Goal: Information Seeking & Learning: Learn about a topic

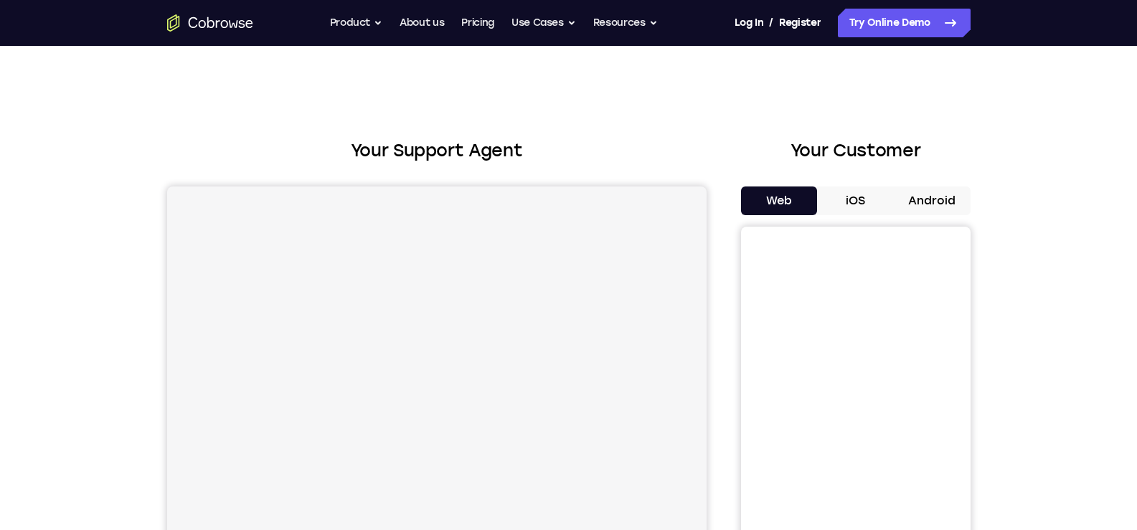
click at [948, 215] on button "Android" at bounding box center [932, 201] width 77 height 29
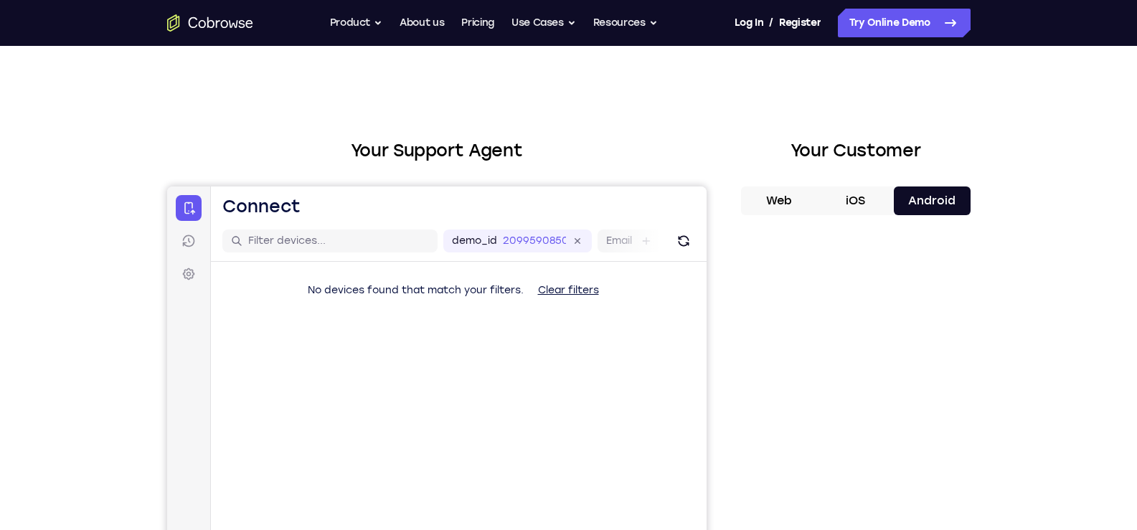
scroll to position [72, 0]
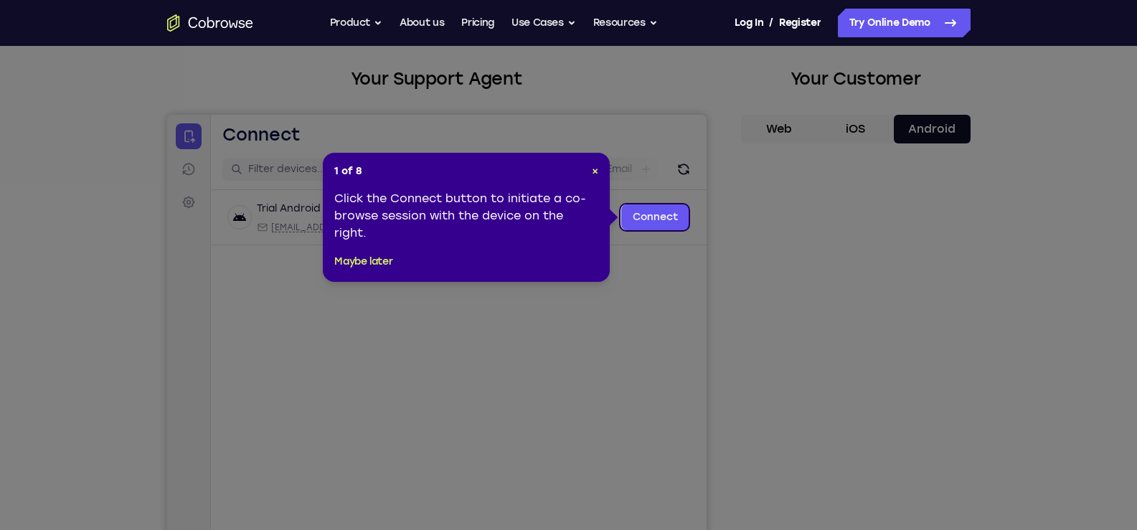
click at [710, 381] on icon at bounding box center [574, 265] width 1148 height 530
click at [699, 387] on icon at bounding box center [574, 265] width 1148 height 530
click at [684, 392] on icon at bounding box center [574, 265] width 1148 height 530
click at [685, 385] on icon at bounding box center [574, 265] width 1148 height 530
click at [704, 391] on icon at bounding box center [574, 265] width 1148 height 530
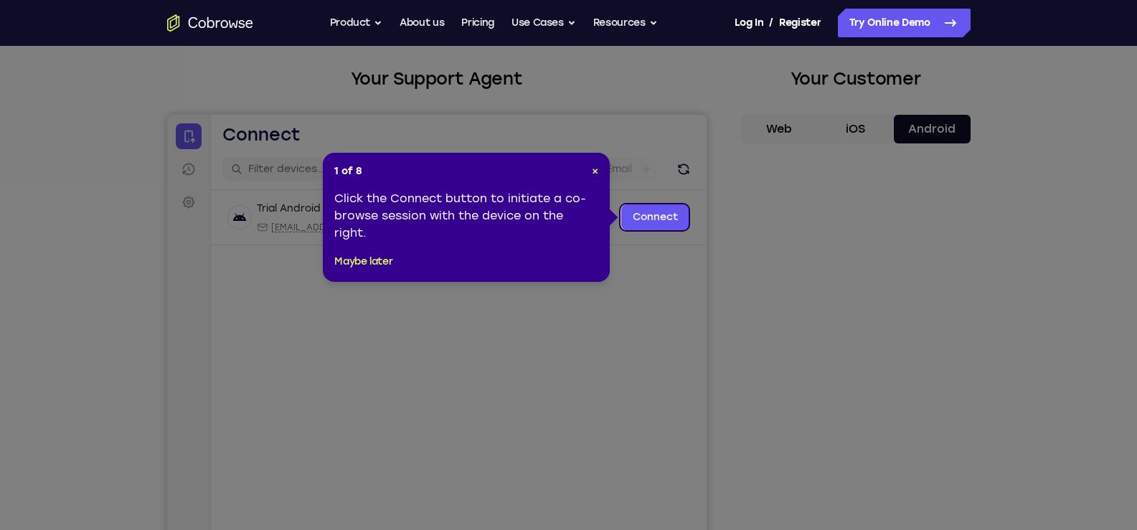
click at [707, 278] on icon at bounding box center [574, 265] width 1148 height 530
click at [671, 268] on icon at bounding box center [574, 265] width 1148 height 530
click at [676, 159] on icon at bounding box center [574, 265] width 1148 height 530
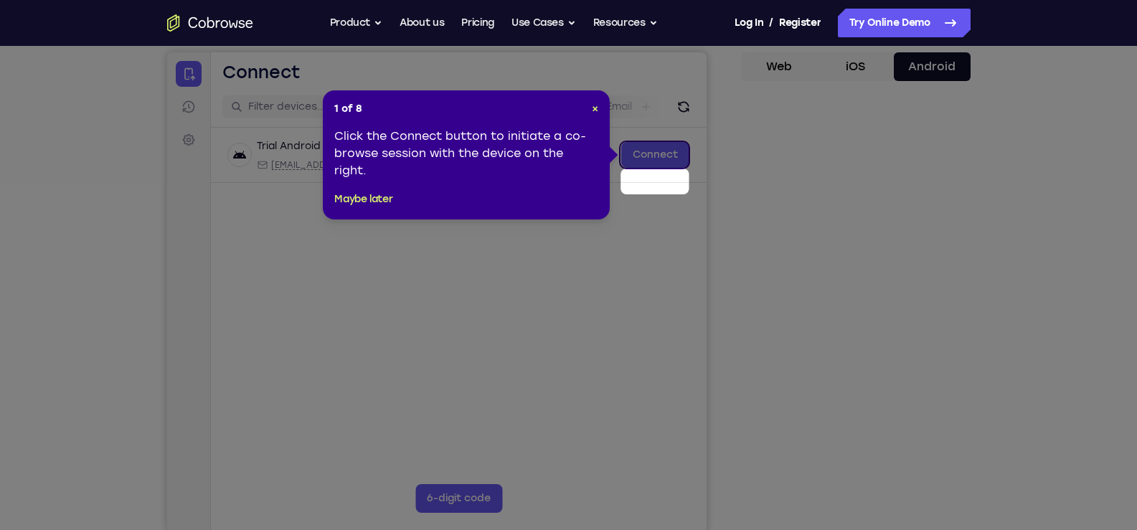
scroll to position [143, 0]
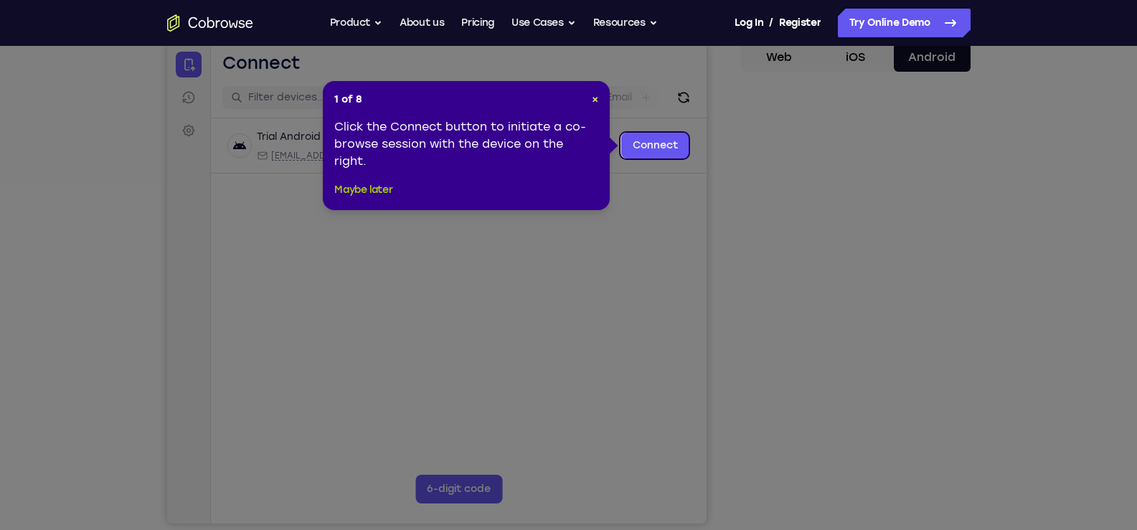
click at [356, 187] on button "Maybe later" at bounding box center [363, 190] width 58 height 17
